Goal: Information Seeking & Learning: Learn about a topic

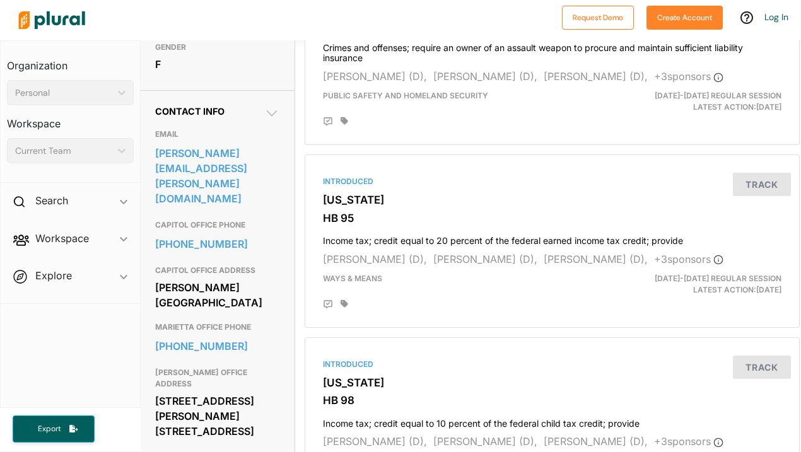
scroll to position [366, 1]
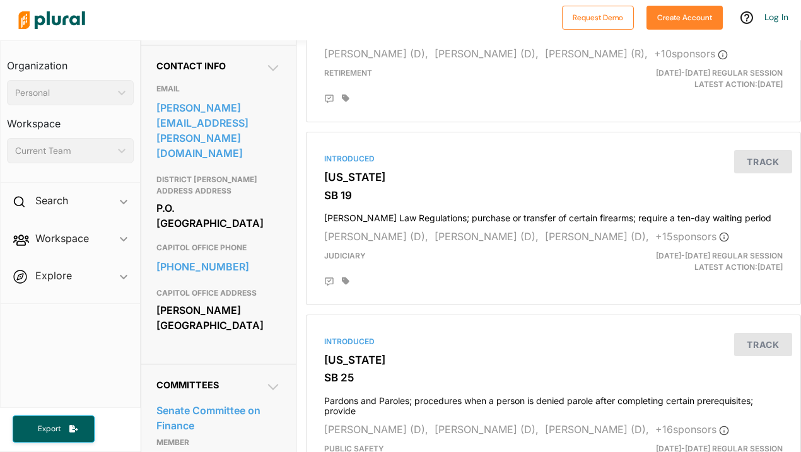
scroll to position [391, 0]
